Goal: Information Seeking & Learning: Learn about a topic

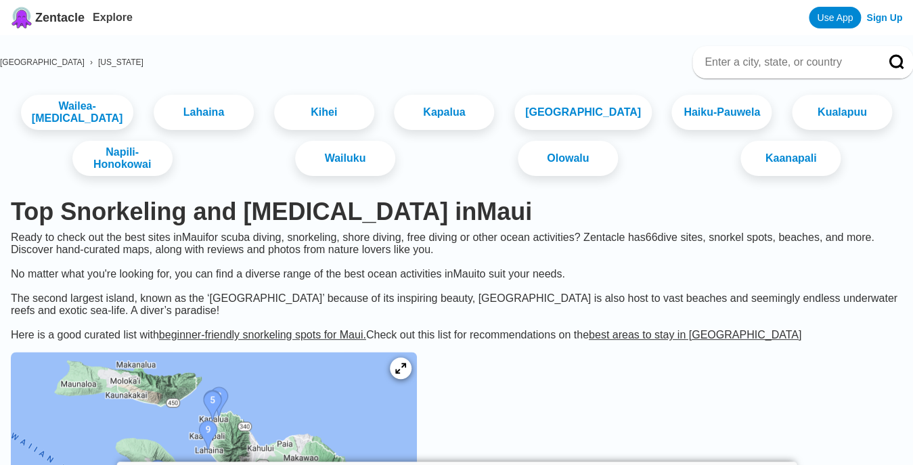
click at [775, 66] on input at bounding box center [786, 63] width 167 height 14
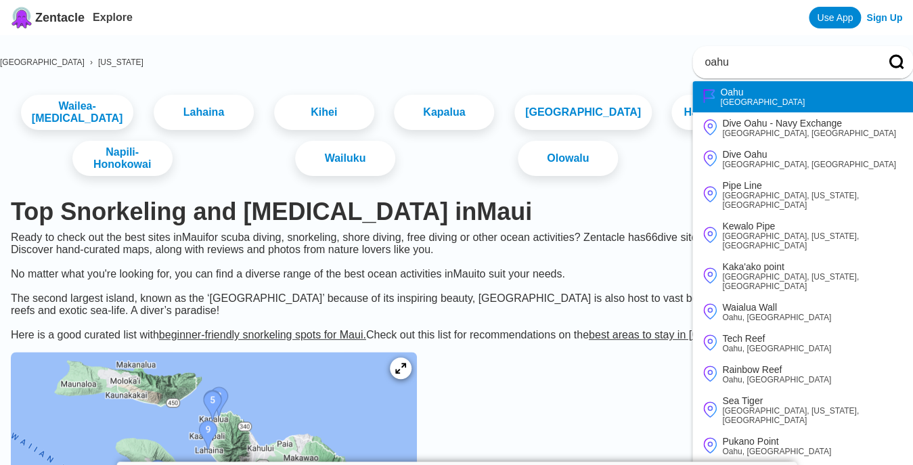
type input "oahu"
click at [824, 93] on li "Oahu United States" at bounding box center [802, 96] width 221 height 31
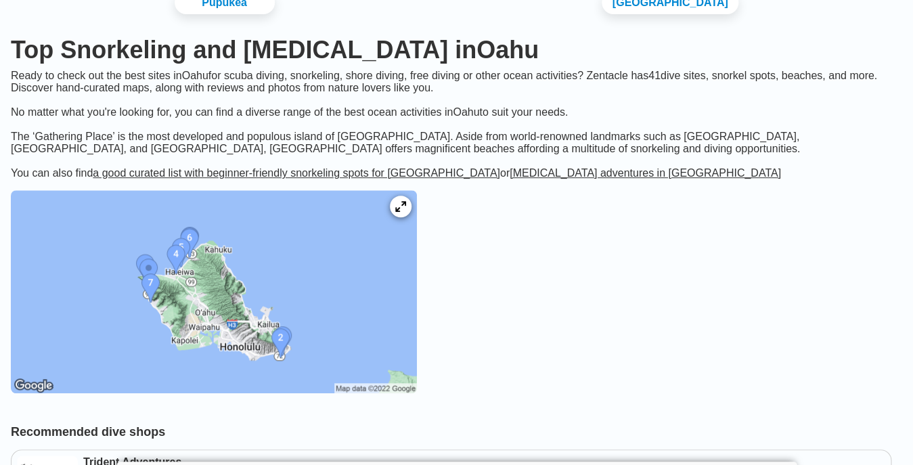
scroll to position [139, 0]
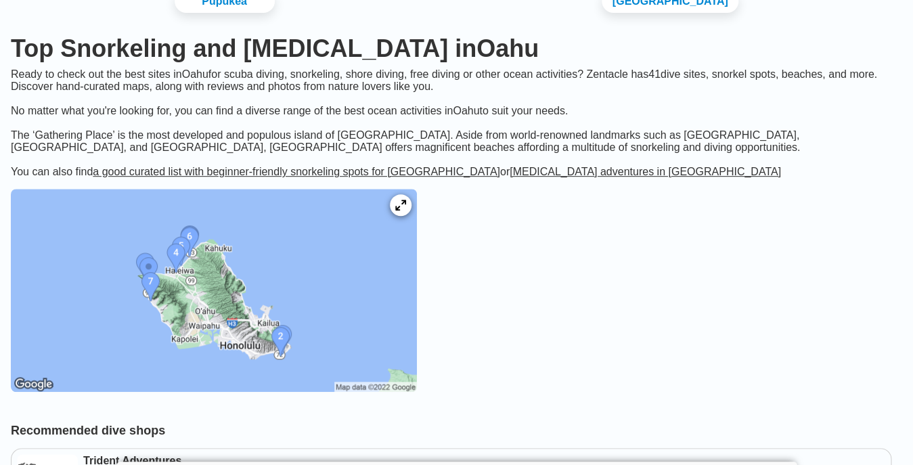
click at [359, 382] on img at bounding box center [214, 290] width 406 height 203
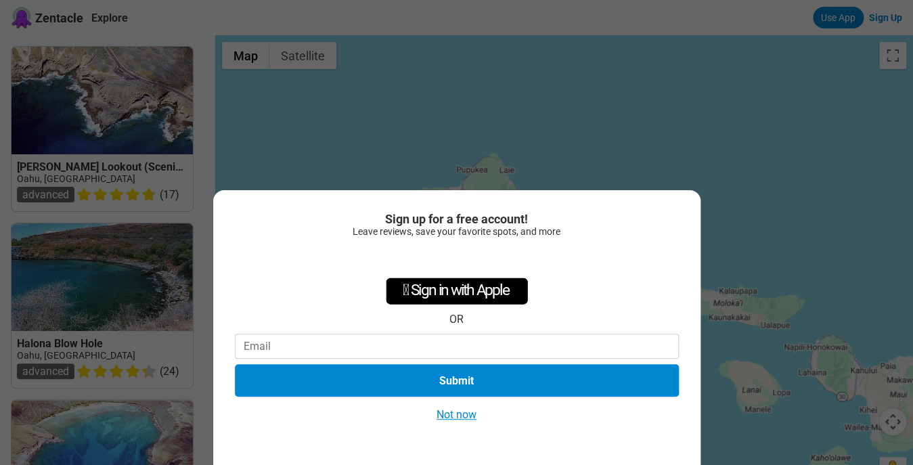
click at [455, 420] on button "Not now" at bounding box center [457, 415] width 48 height 14
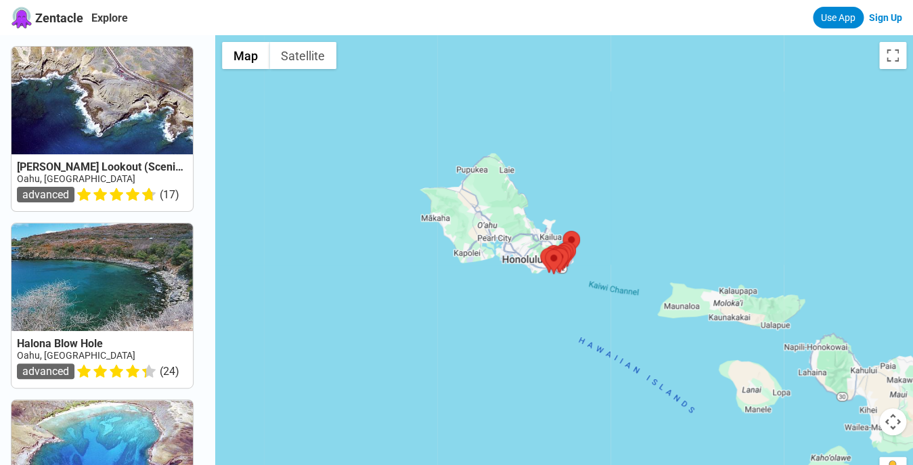
click at [514, 268] on div at bounding box center [564, 267] width 698 height 465
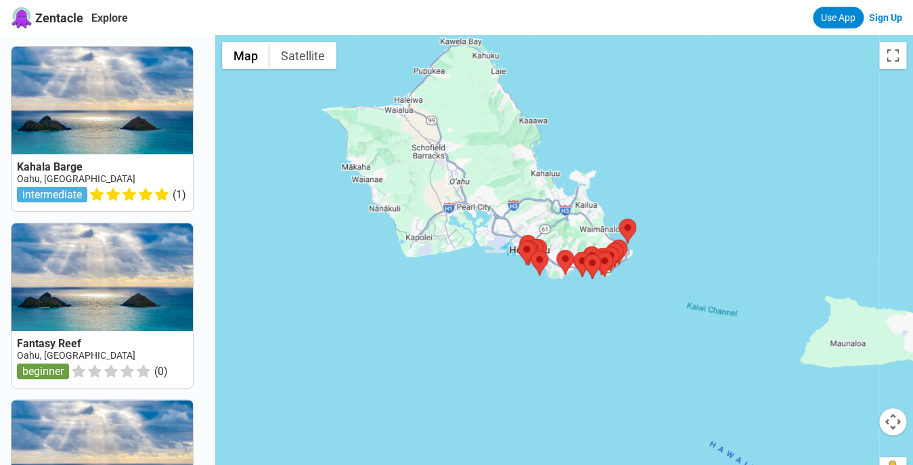
click at [579, 324] on div at bounding box center [564, 267] width 698 height 465
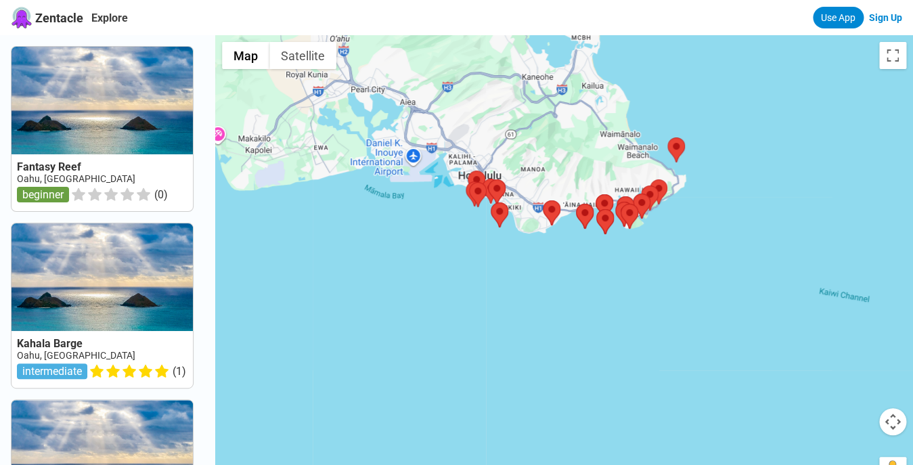
click at [579, 324] on div at bounding box center [564, 267] width 698 height 465
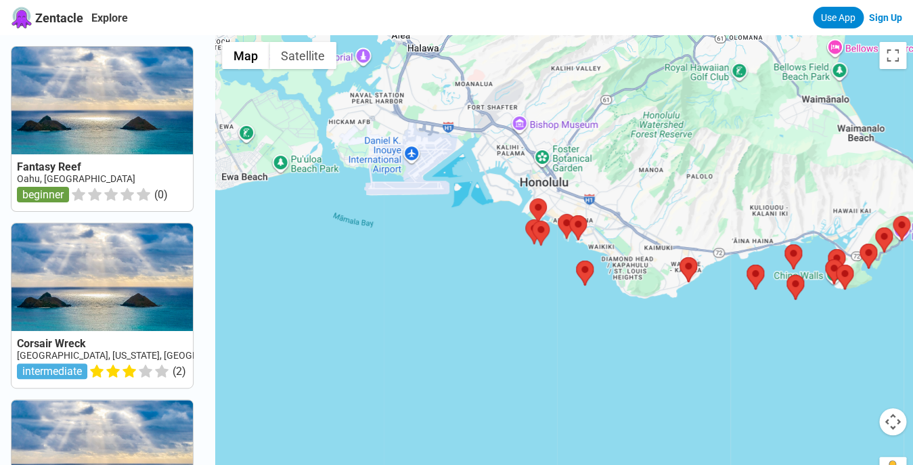
drag, startPoint x: 420, startPoint y: 188, endPoint x: 588, endPoint y: 344, distance: 229.4
click at [588, 344] on div at bounding box center [564, 267] width 698 height 465
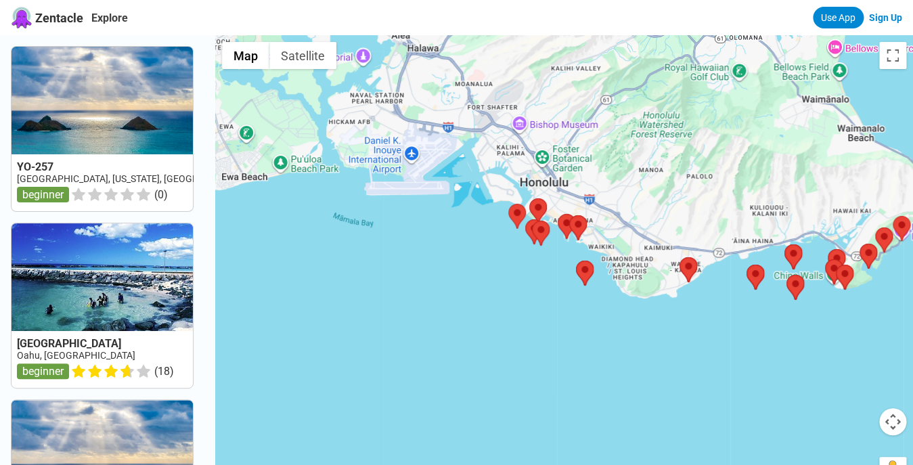
click at [546, 272] on div at bounding box center [564, 267] width 698 height 465
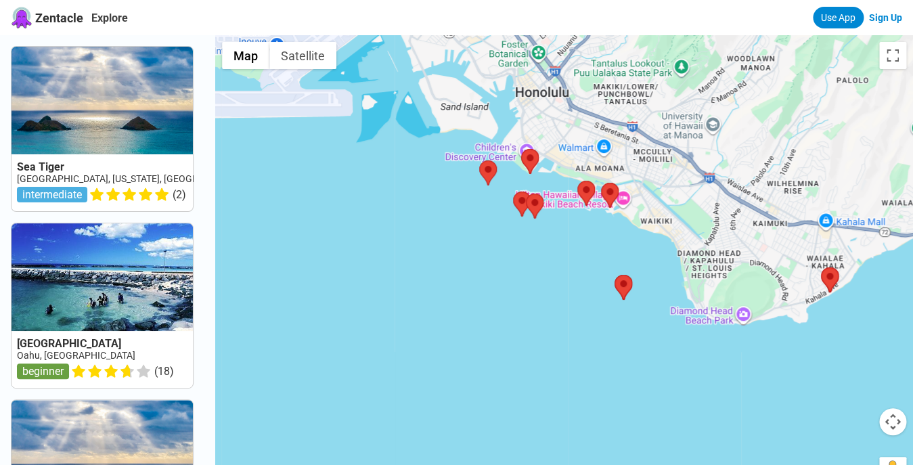
click at [602, 224] on div at bounding box center [564, 267] width 698 height 465
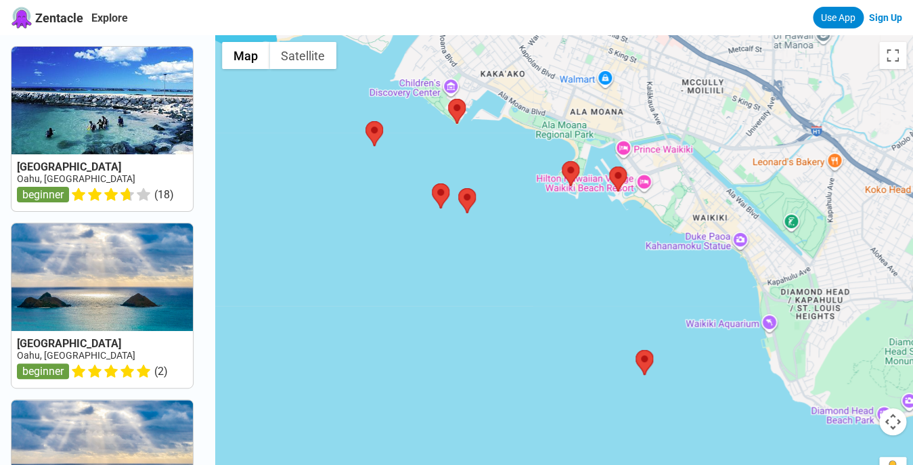
click at [607, 215] on div at bounding box center [564, 267] width 698 height 465
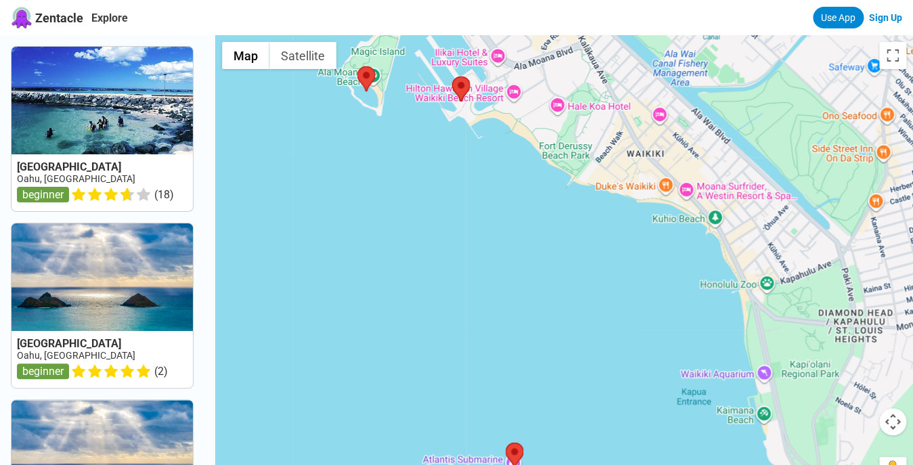
drag, startPoint x: 636, startPoint y: 270, endPoint x: 447, endPoint y: 201, distance: 201.1
click at [447, 201] on div at bounding box center [564, 267] width 698 height 465
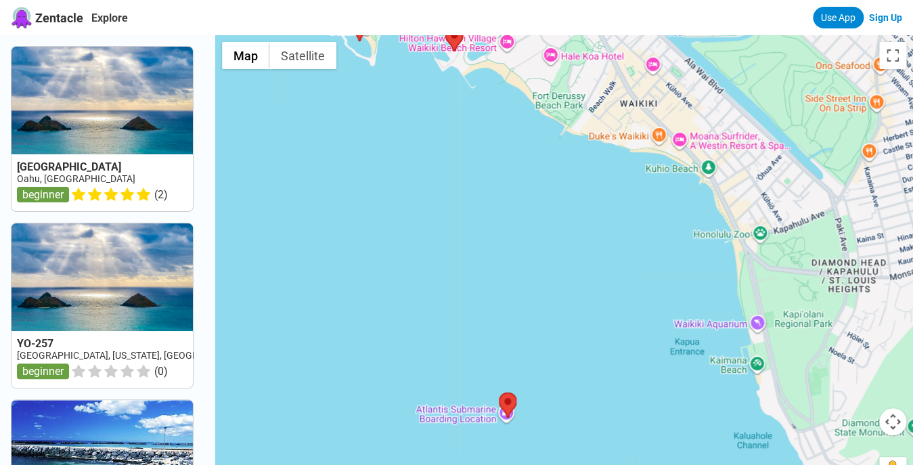
drag, startPoint x: 611, startPoint y: 336, endPoint x: 603, endPoint y: 283, distance: 53.4
click at [603, 283] on div at bounding box center [564, 267] width 698 height 465
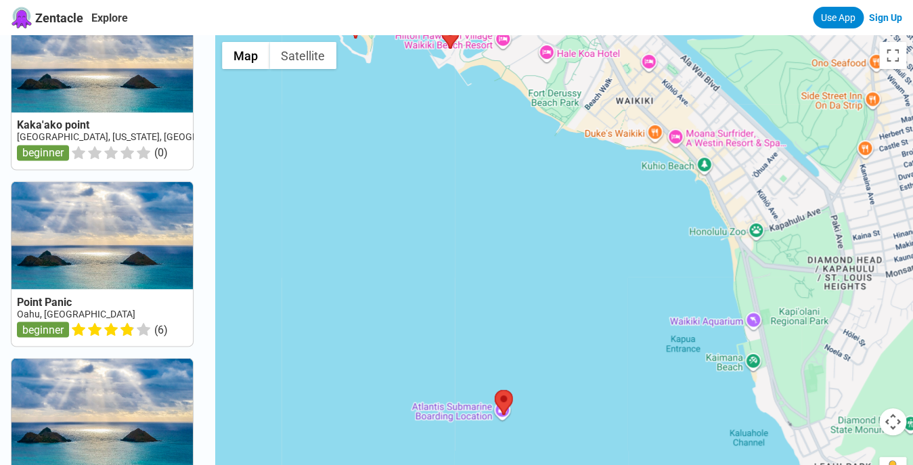
scroll to position [813, 0]
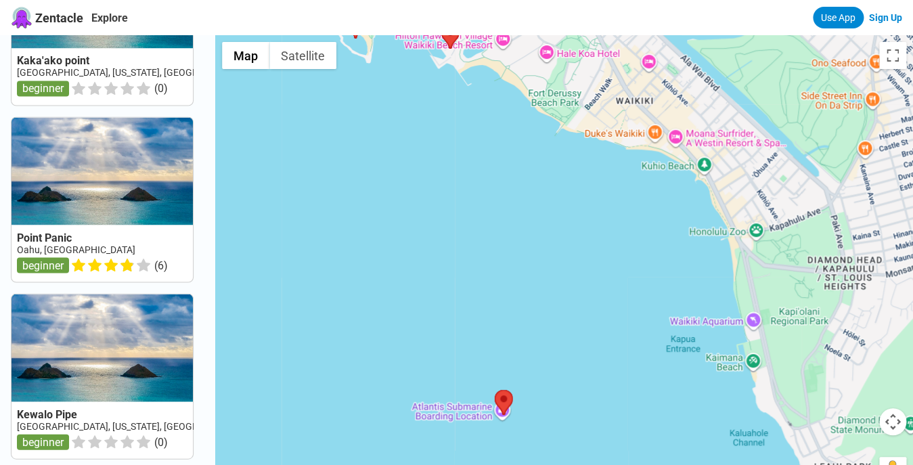
click at [135, 229] on link at bounding box center [102, 199] width 181 height 164
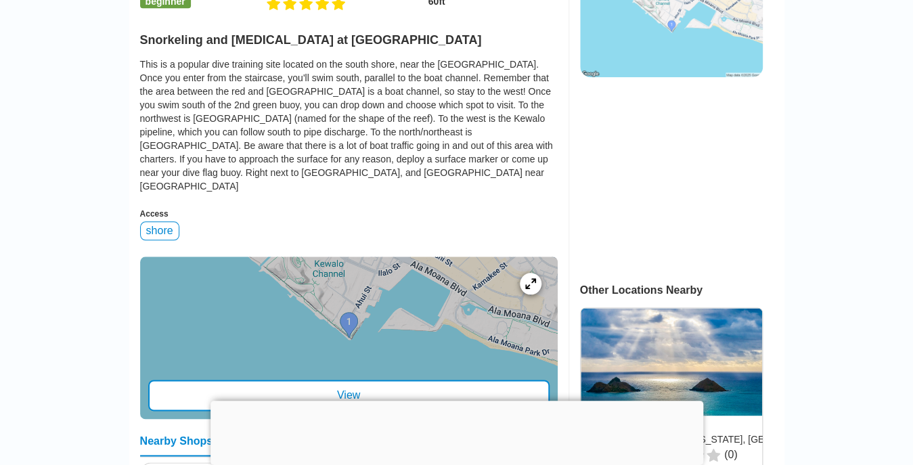
scroll to position [387, 0]
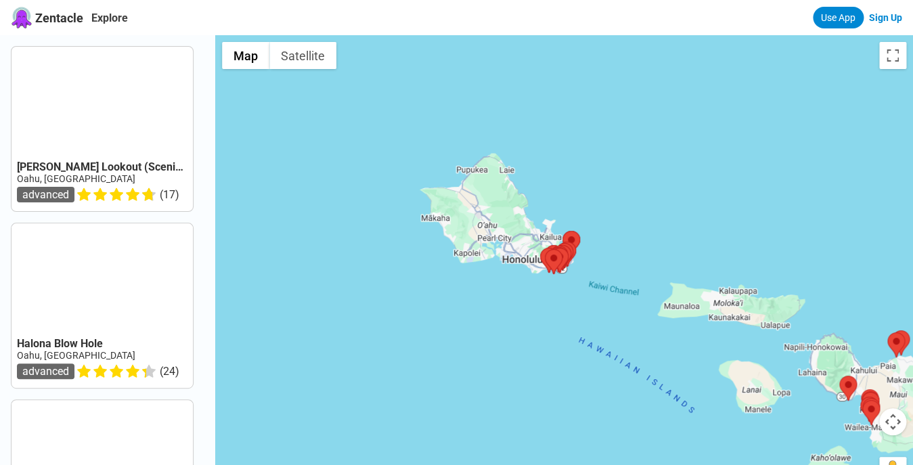
scroll to position [813, 0]
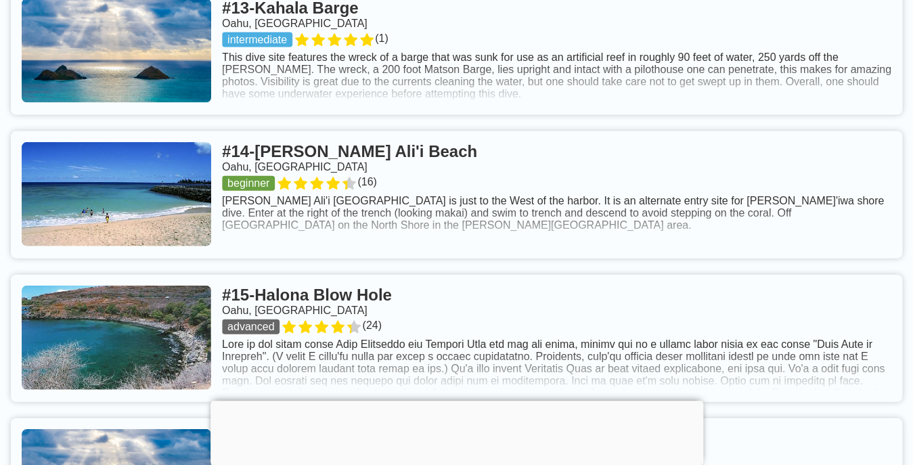
scroll to position [2829, 0]
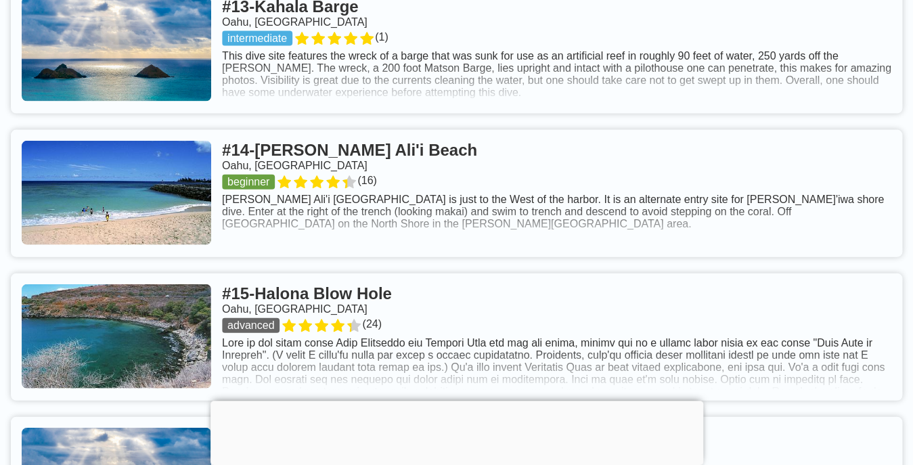
click at [502, 83] on link at bounding box center [457, 49] width 892 height 127
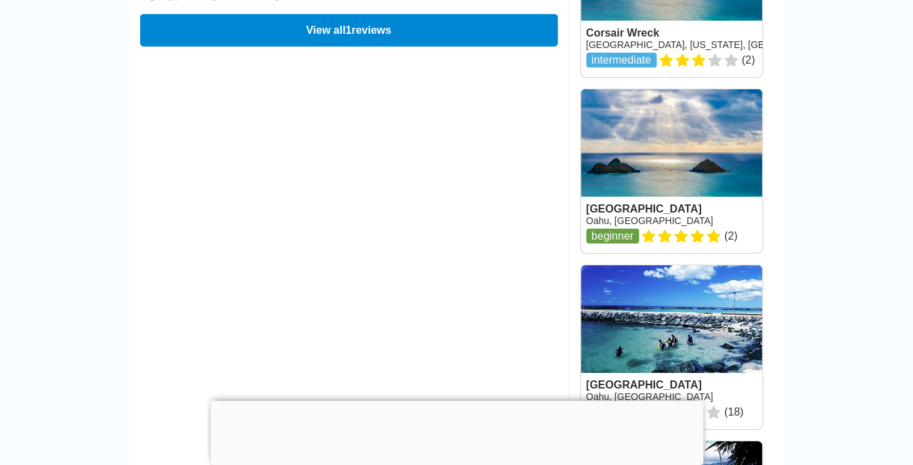
scroll to position [1305, 0]
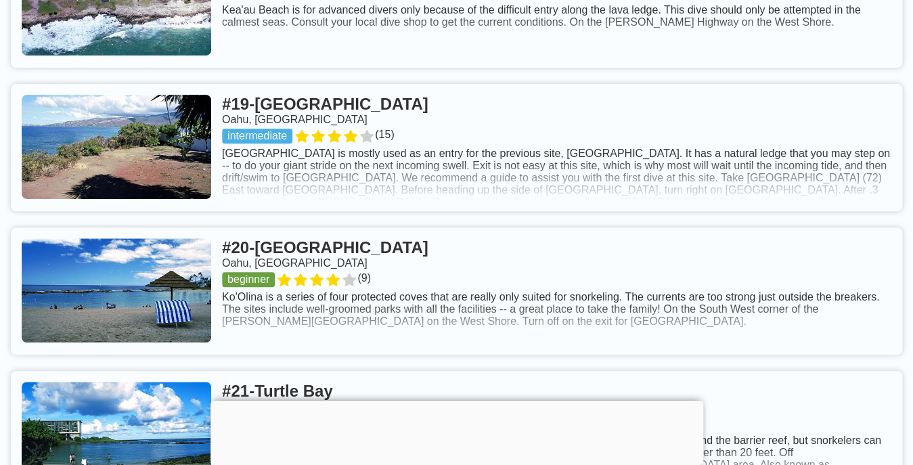
scroll to position [3770, 0]
